Goal: Contribute content

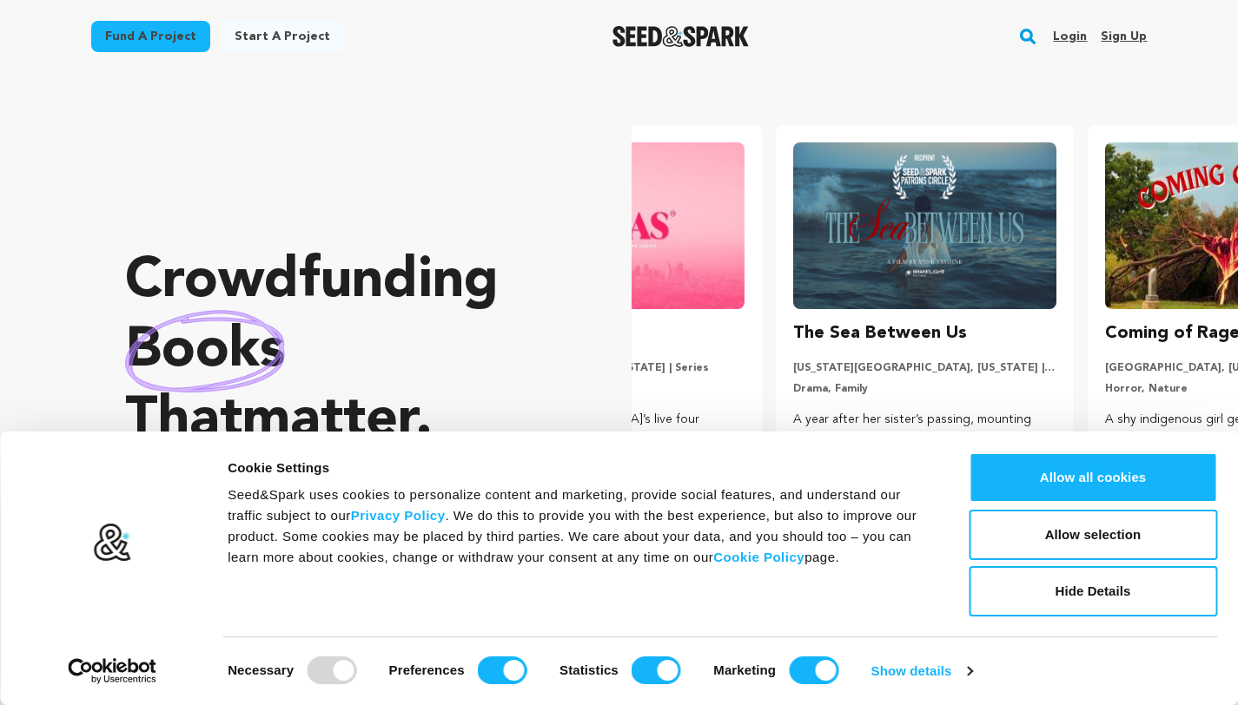
scroll to position [0, 326]
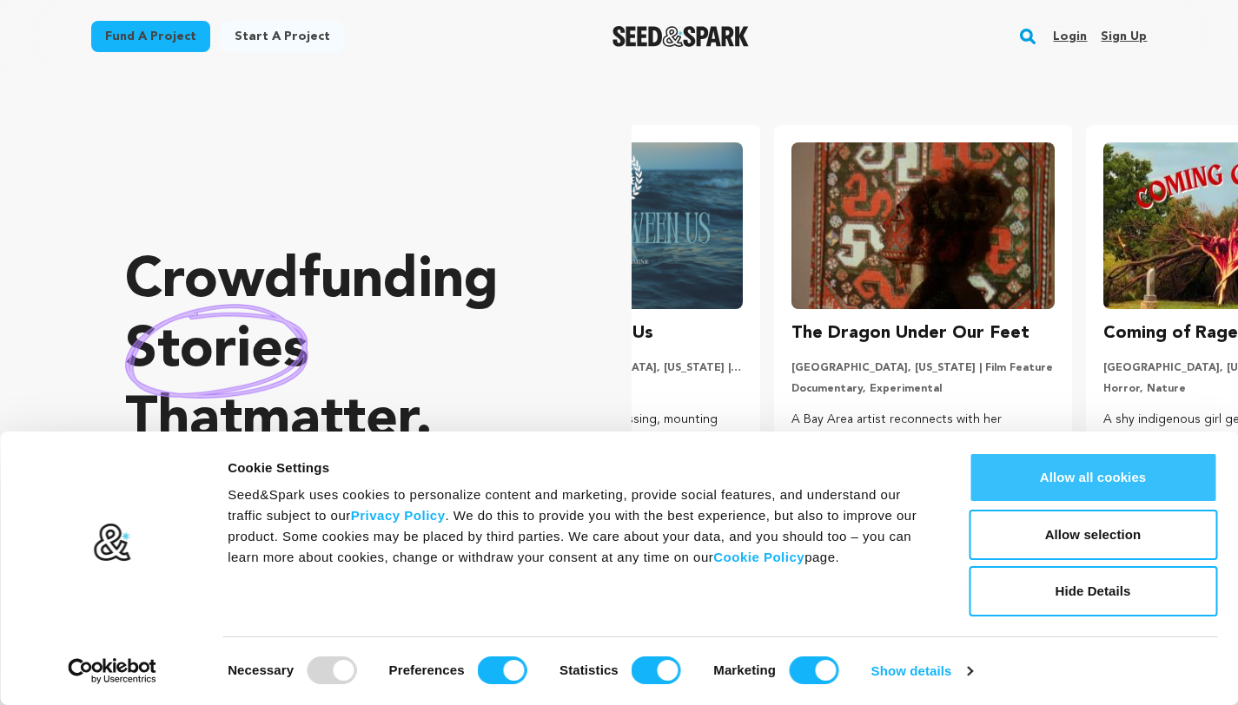
scroll to position [0, 326]
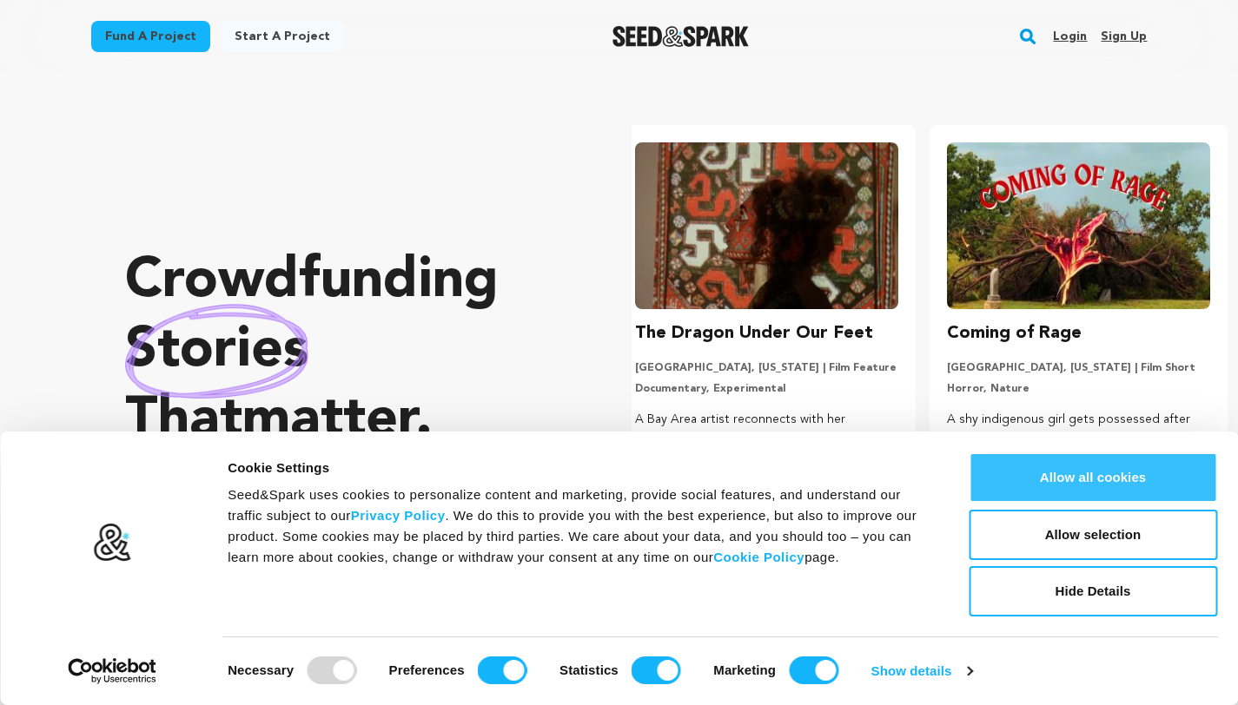
click at [1088, 480] on button "Allow all cookies" at bounding box center [1093, 478] width 248 height 50
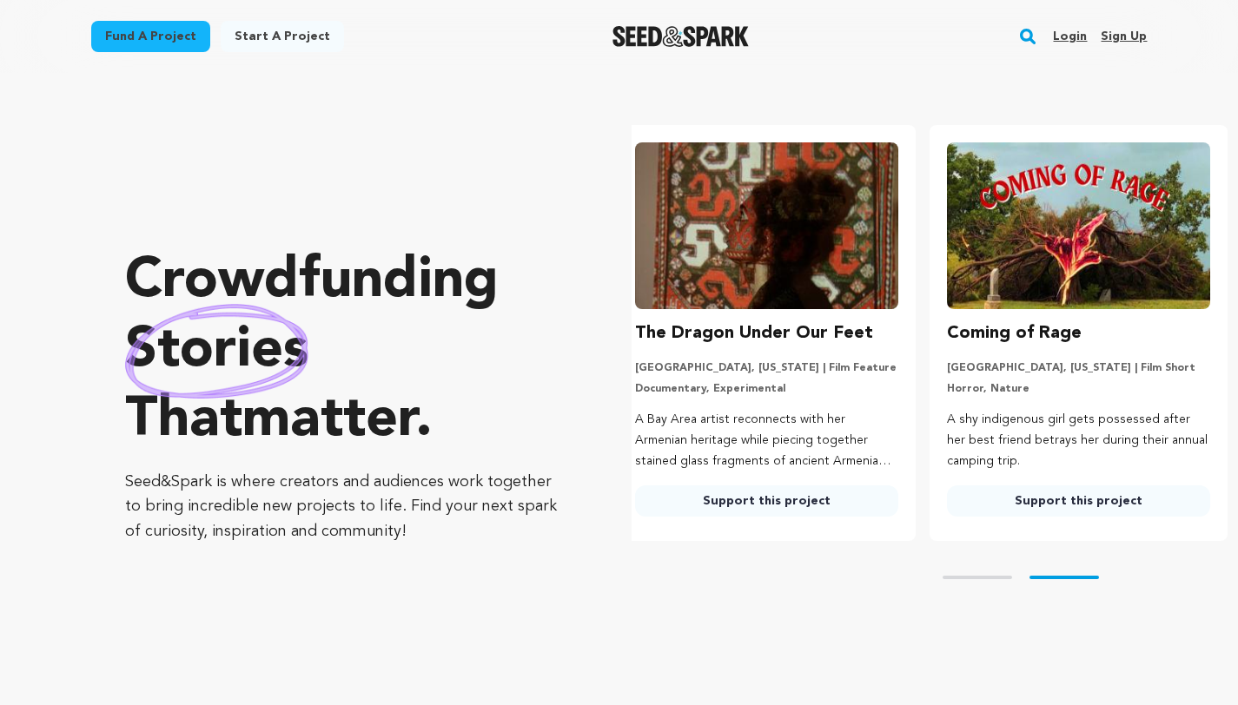
click at [308, 30] on link "Start a project" at bounding box center [282, 36] width 123 height 31
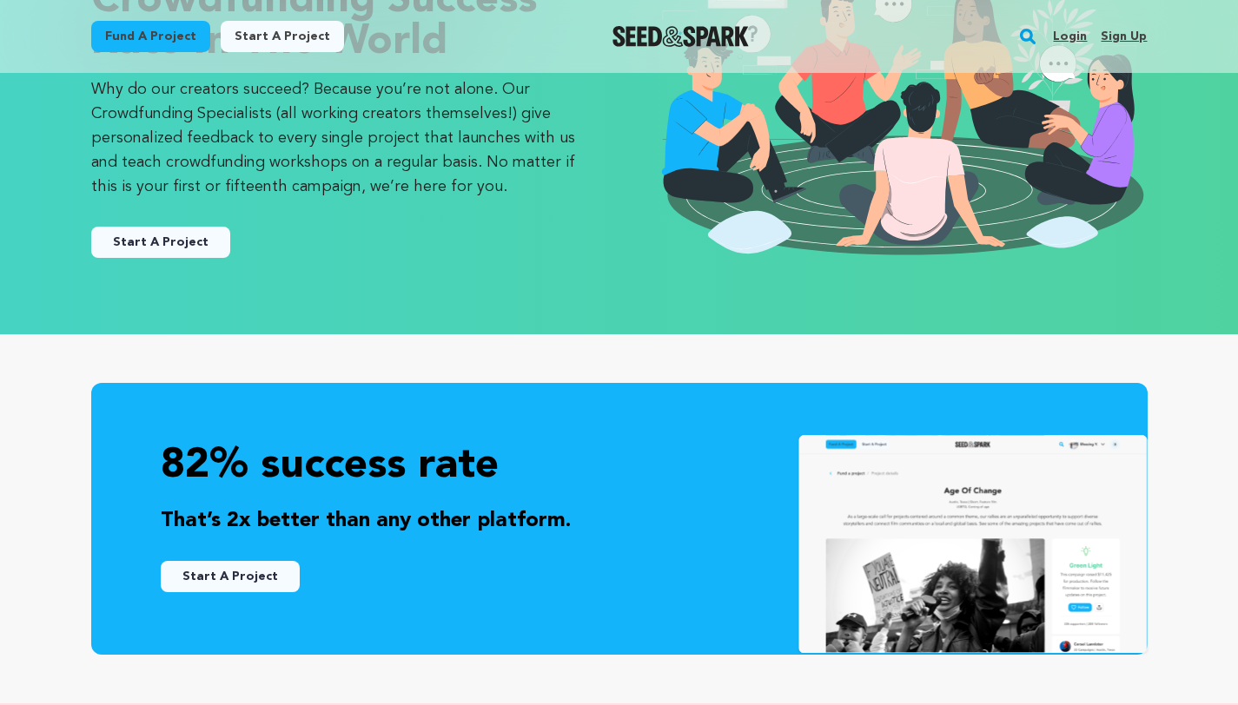
scroll to position [124, 0]
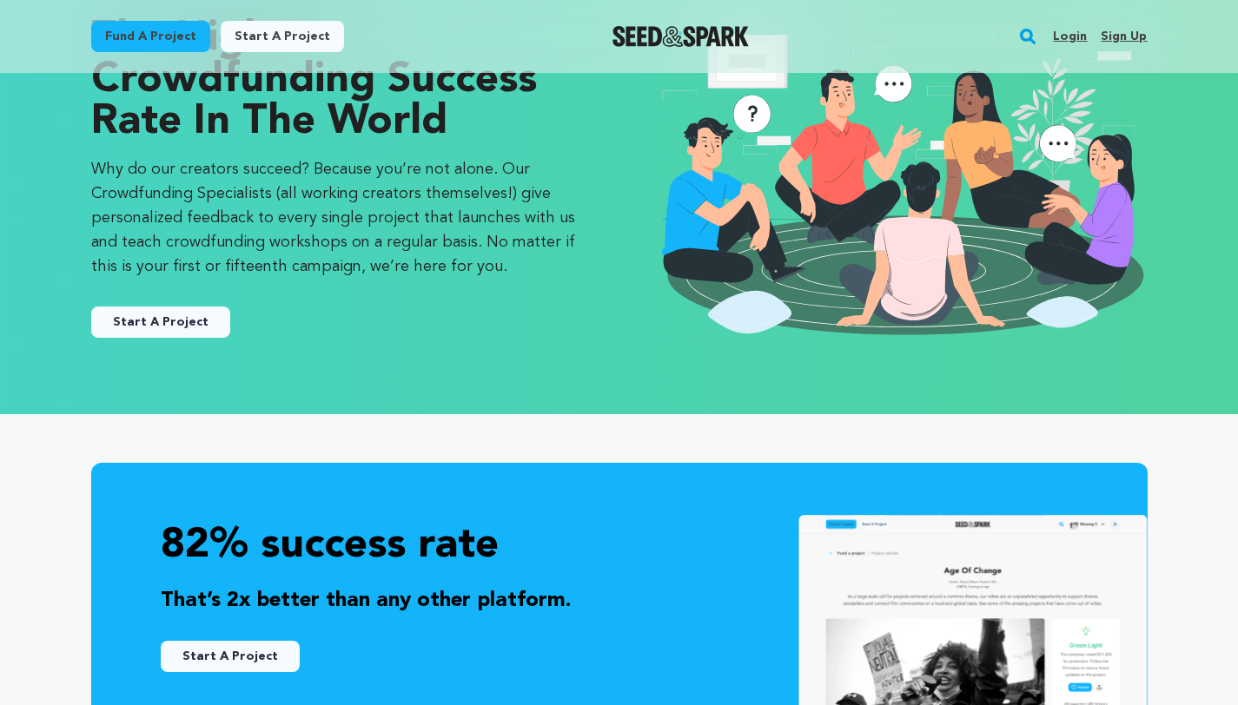
click at [200, 315] on link "Start A Project" at bounding box center [160, 322] width 139 height 31
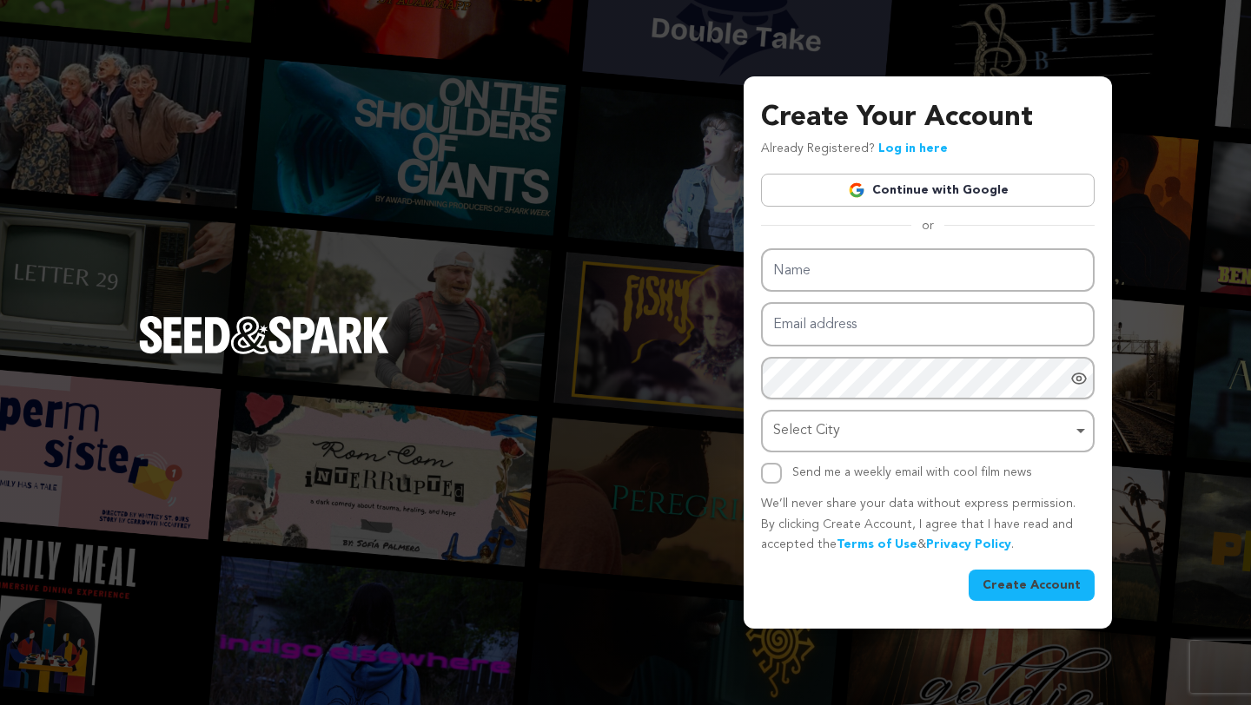
click at [910, 180] on link "Continue with Google" at bounding box center [928, 190] width 334 height 33
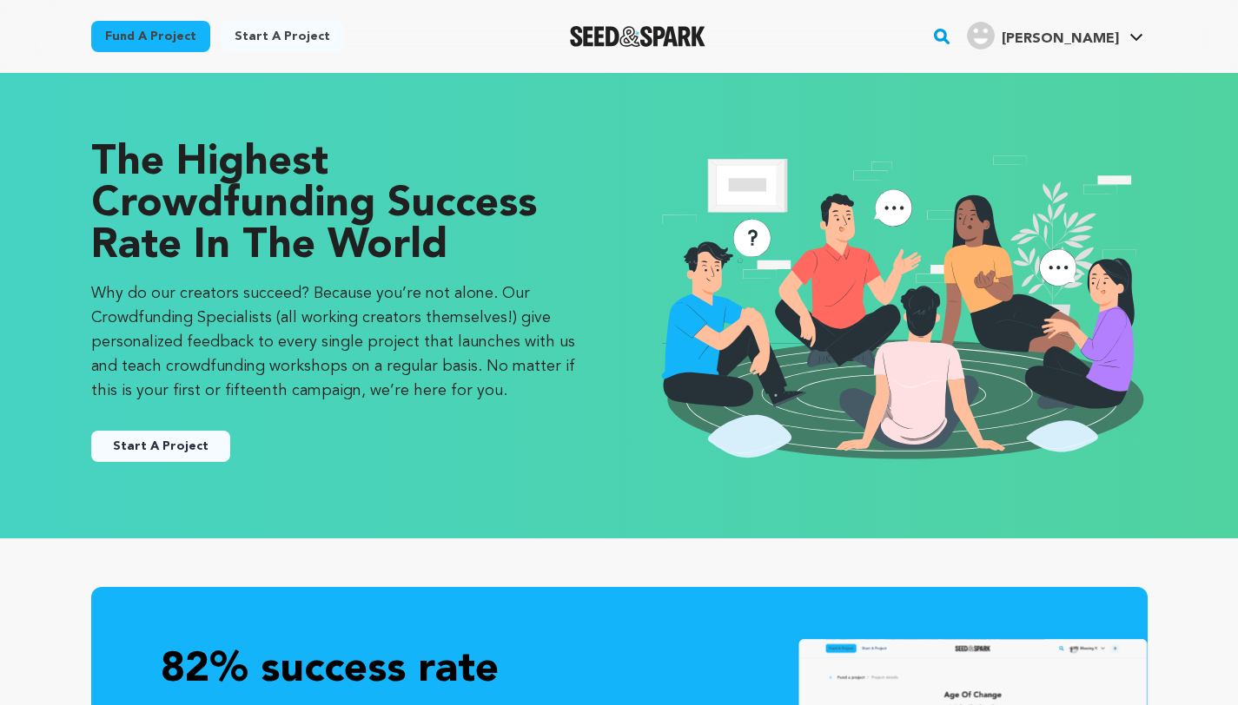
click at [184, 454] on button "Start A Project" at bounding box center [160, 446] width 139 height 31
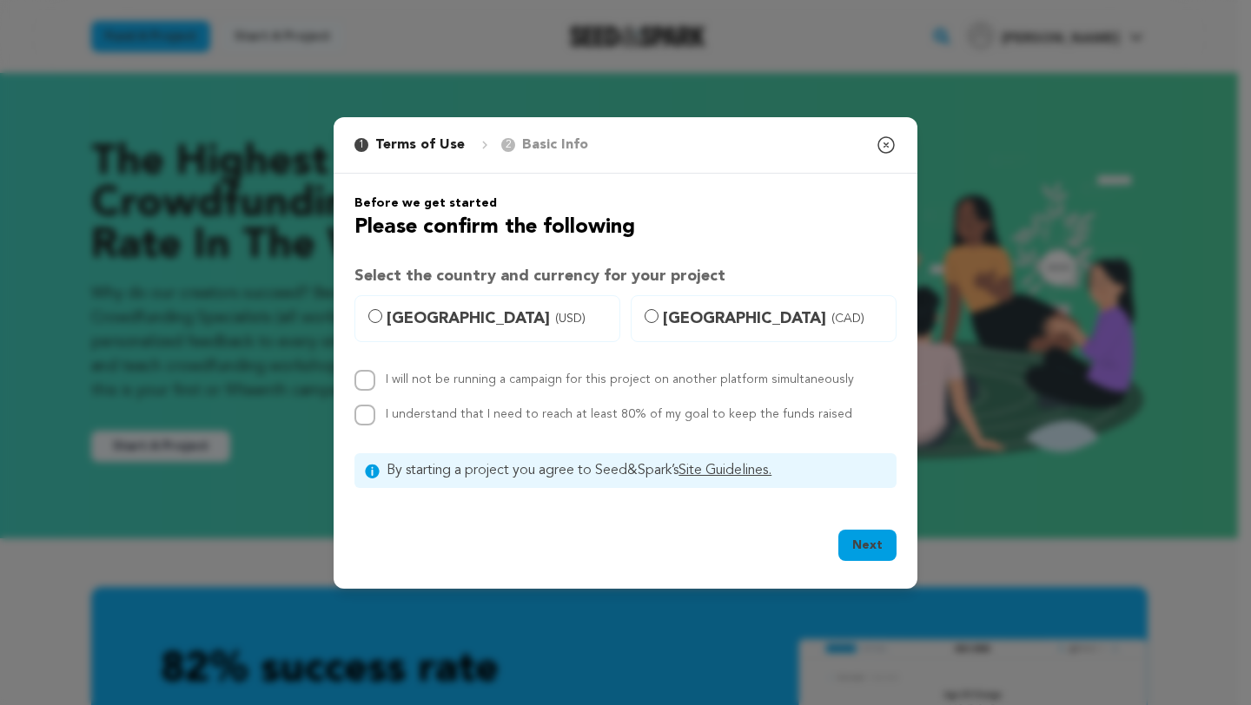
click at [882, 148] on icon "button" at bounding box center [886, 145] width 21 height 21
